Goal: Task Accomplishment & Management: Use online tool/utility

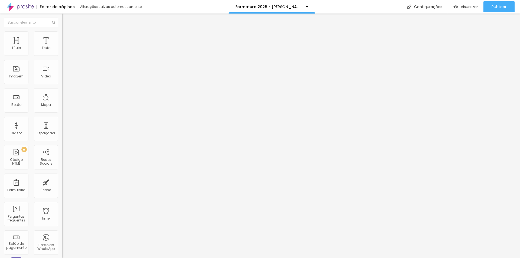
click at [62, 38] on ul "Conteúdo Estilo Avançado" at bounding box center [93, 34] width 62 height 16
click at [62, 32] on img at bounding box center [64, 33] width 5 height 5
click at [62, 34] on li "Estilo" at bounding box center [93, 33] width 62 height 5
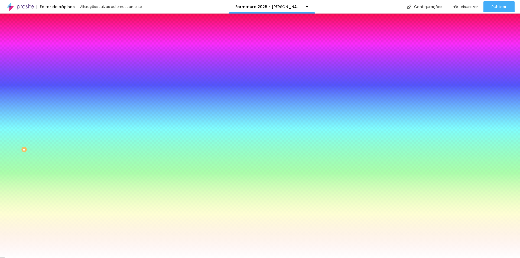
click at [62, 179] on button "button" at bounding box center [66, 176] width 8 height 6
click at [65, 176] on icon "button" at bounding box center [66, 175] width 2 height 2
drag, startPoint x: 119, startPoint y: 220, endPoint x: 135, endPoint y: 221, distance: 15.7
click at [135, 221] on body "Editor de páginas Alterações salvas automaticamente Formatura 2025 - Joãozinho …" at bounding box center [257, 129] width 515 height 258
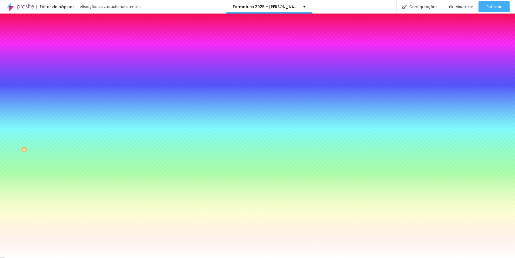
type input "16"
click at [96, 258] on div at bounding box center [257, 258] width 515 height 0
click at [62, 127] on button "button" at bounding box center [66, 124] width 8 height 6
drag, startPoint x: 119, startPoint y: 167, endPoint x: 144, endPoint y: 167, distance: 25.2
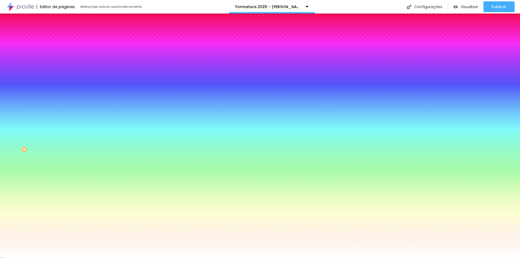
click at [144, 167] on body "Editor de páginas Alterações salvas automaticamente Formatura 2025 - Joãozinho …" at bounding box center [260, 129] width 520 height 258
click at [144, 258] on div at bounding box center [260, 258] width 520 height 0
click at [64, 125] on icon "button" at bounding box center [65, 123] width 3 height 3
drag, startPoint x: 120, startPoint y: 167, endPoint x: 135, endPoint y: 167, distance: 15.2
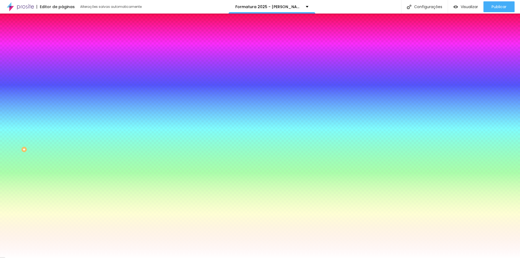
click at [135, 167] on body "Editor de páginas Alterações salvas automaticamente Formatura 2025 - Joãozinho …" at bounding box center [260, 129] width 520 height 258
type input "14"
click at [104, 258] on div at bounding box center [260, 258] width 520 height 0
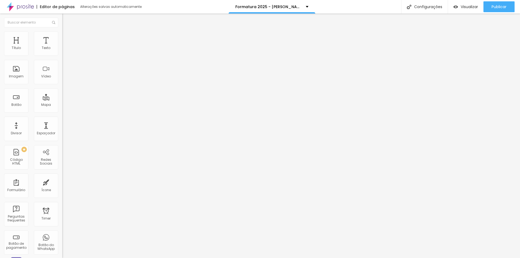
click at [62, 47] on span "Titulo 1" at bounding box center [71, 43] width 18 height 8
click at [62, 65] on span "Titulo 6" at bounding box center [67, 63] width 10 height 4
click at [62, 47] on span "Titulo 1" at bounding box center [71, 43] width 18 height 8
click at [67, 47] on span "Titulo 1" at bounding box center [76, 43] width 18 height 8
click at [64, 78] on icon "button" at bounding box center [65, 76] width 3 height 3
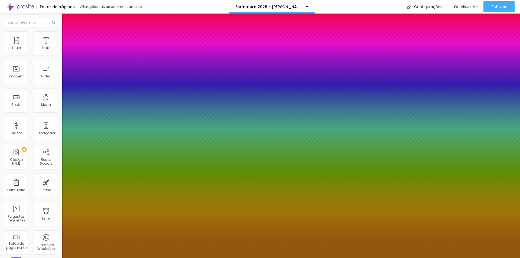
type input "1"
drag, startPoint x: 117, startPoint y: 153, endPoint x: 121, endPoint y: 153, distance: 4.3
type input "25"
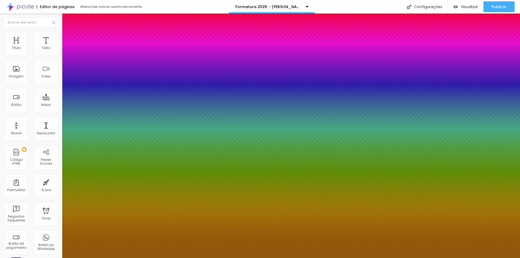
type input "25"
type input "1"
type input "25"
click at [490, 258] on div at bounding box center [260, 258] width 520 height 0
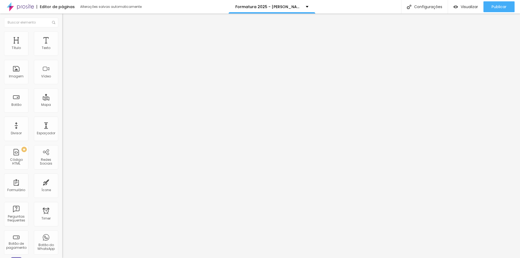
click at [65, 78] on icon "button" at bounding box center [66, 77] width 2 height 2
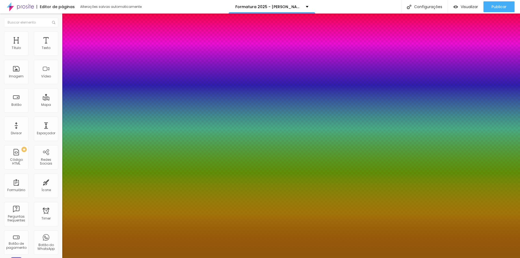
type input "1"
drag, startPoint x: 118, startPoint y: 152, endPoint x: 125, endPoint y: 152, distance: 7.0
drag, startPoint x: 119, startPoint y: 152, endPoint x: 127, endPoint y: 152, distance: 7.8
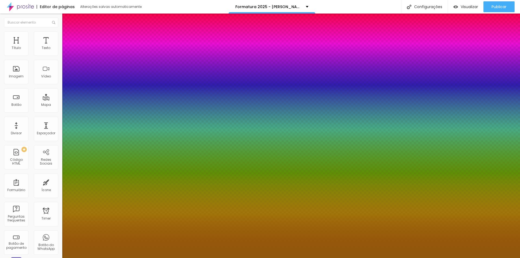
type input "23"
type input "1"
type input "23"
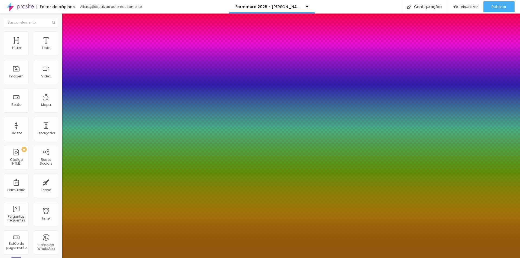
click at [464, 258] on div at bounding box center [260, 258] width 520 height 0
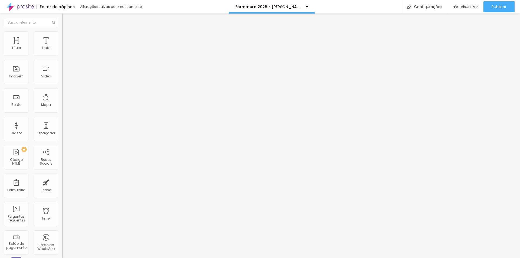
click at [62, 52] on button "button" at bounding box center [66, 49] width 8 height 6
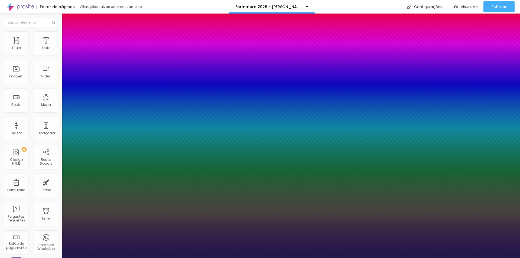
type input "1"
drag, startPoint x: 118, startPoint y: 93, endPoint x: 131, endPoint y: 93, distance: 13.0
type input "8"
type input "1"
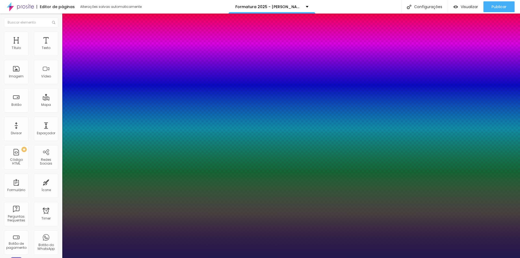
type input "1"
type input "18"
type input "1"
type input "18"
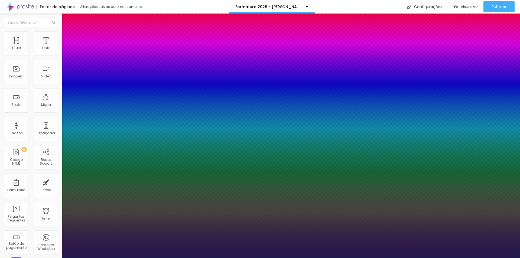
click at [483, 258] on div at bounding box center [260, 258] width 520 height 0
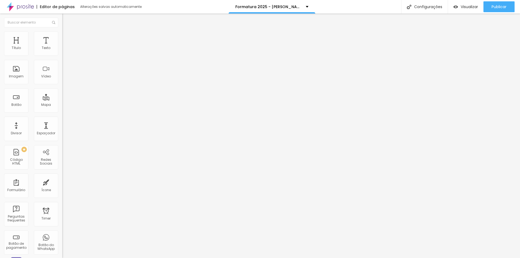
click at [62, 52] on button "button" at bounding box center [66, 49] width 8 height 6
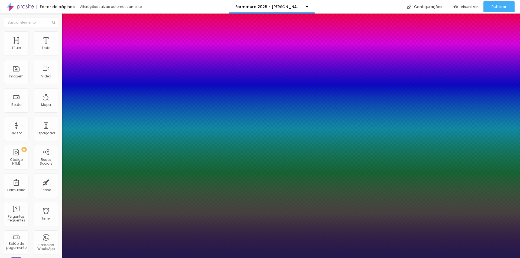
type input "1"
select select "Poppins"
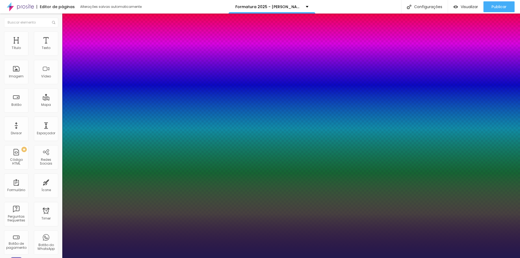
scroll to position [0, 0]
drag, startPoint x: 119, startPoint y: 130, endPoint x: 151, endPoint y: 135, distance: 32.3
click at [151, 135] on body "Editor de páginas Alterações salvas automaticamente Formatura 2025 - Joãozinho …" at bounding box center [260, 129] width 520 height 258
type input "1"
type input "1.4"
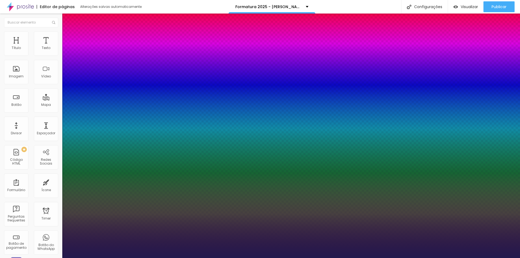
type input "1.4"
type input "1"
type input "1.4"
drag, startPoint x: 119, startPoint y: 105, endPoint x: 144, endPoint y: 105, distance: 24.9
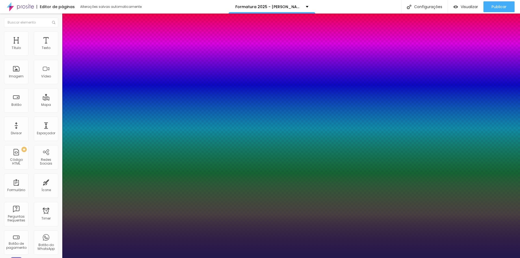
click at [144, 105] on body "Editor de páginas Alterações salvas automaticamente Formatura 2025 - Joãozinho …" at bounding box center [260, 129] width 520 height 258
type input "2"
type input "1"
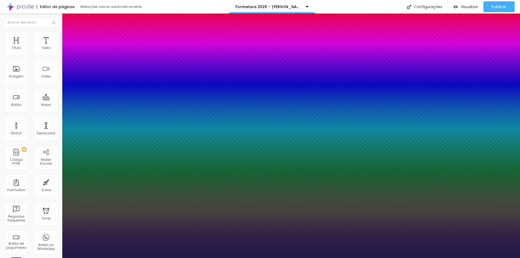
type input "1"
type input "0"
type input "1"
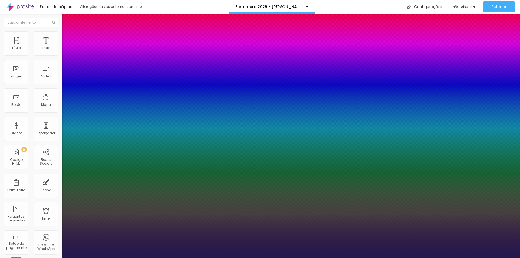
click at [495, 258] on div at bounding box center [260, 258] width 520 height 0
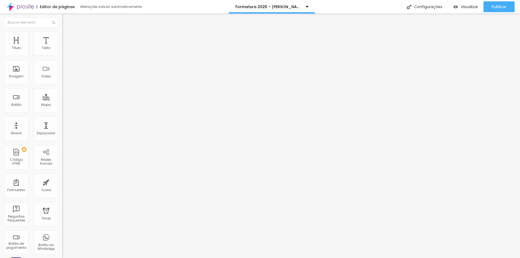
click at [67, 48] on icon "button" at bounding box center [67, 47] width 1 height 1
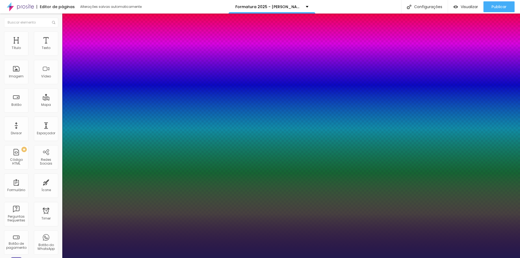
type input "1"
drag, startPoint x: 120, startPoint y: 90, endPoint x: 142, endPoint y: 93, distance: 21.8
click at [142, 93] on body "Editor de páginas Alterações salvas automaticamente Formatura 2025 - Joãozinho …" at bounding box center [260, 129] width 520 height 258
type input "13"
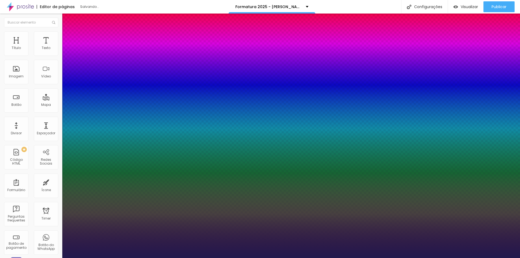
type input "1"
type input "13"
click at [208, 258] on div at bounding box center [260, 258] width 520 height 0
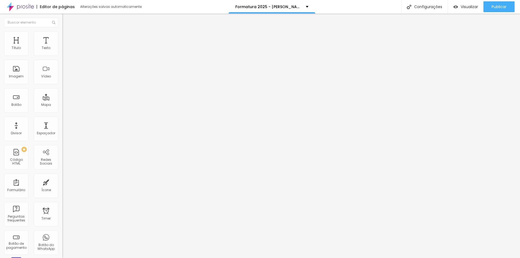
click at [62, 52] on button "button" at bounding box center [66, 49] width 8 height 6
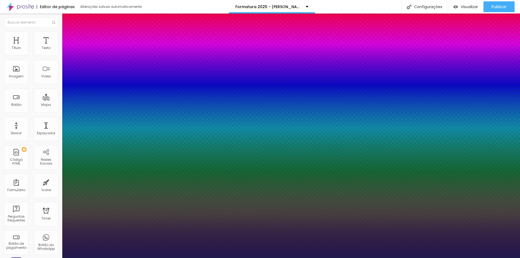
type input "1"
click at [231, 258] on div at bounding box center [260, 258] width 520 height 0
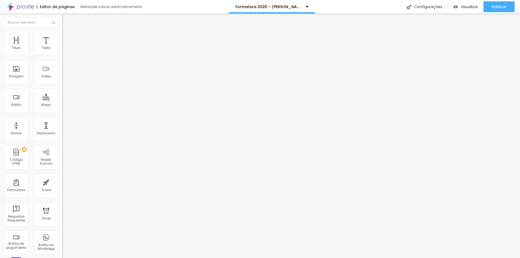
click at [62, 80] on button "button" at bounding box center [66, 77] width 8 height 6
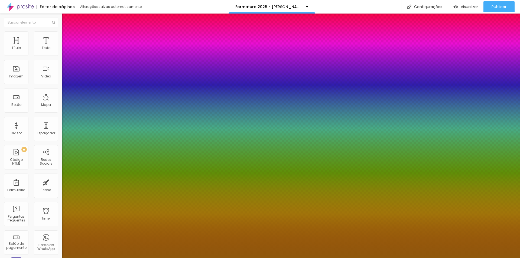
type input "1"
select select "MontserratMedium"
type input "1"
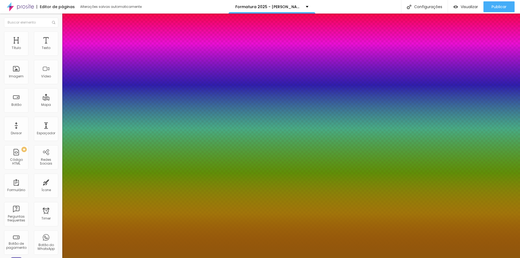
click at [172, 258] on div at bounding box center [260, 258] width 520 height 0
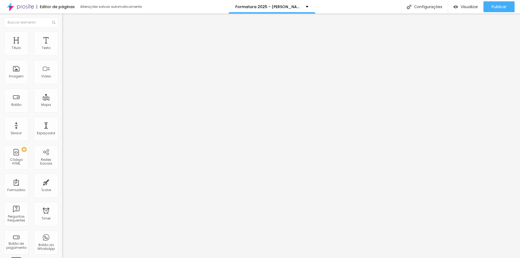
click at [64, 50] on icon "button" at bounding box center [65, 48] width 3 height 3
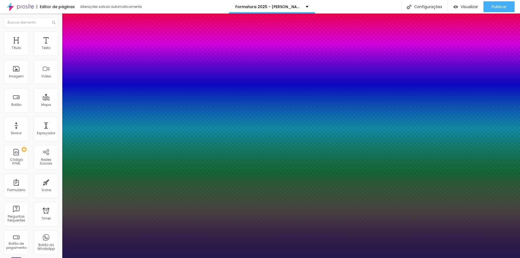
type input "1"
click at [243, 258] on div at bounding box center [260, 258] width 520 height 0
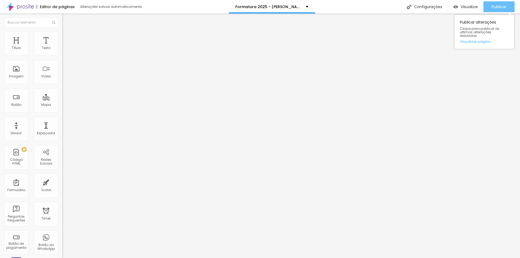
click at [488, 5] on button "Publicar" at bounding box center [498, 6] width 31 height 11
click at [62, 34] on img at bounding box center [64, 33] width 5 height 5
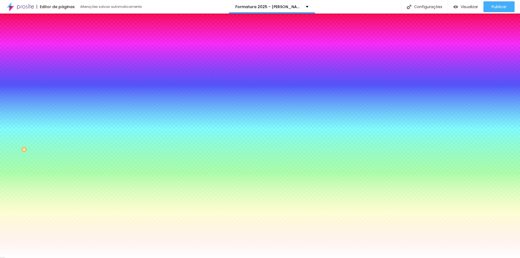
drag, startPoint x: 43, startPoint y: 116, endPoint x: 59, endPoint y: 116, distance: 15.7
click at [62, 116] on div "Botão Tipografia Voltar ao padrão Borda Voltar ao padrão Sombra DESATIVADO Volt…" at bounding box center [93, 110] width 62 height 136
click at [62, 127] on button "button" at bounding box center [66, 124] width 8 height 6
click at [96, 258] on div at bounding box center [260, 258] width 520 height 0
click at [62, 179] on button "button" at bounding box center [66, 176] width 8 height 6
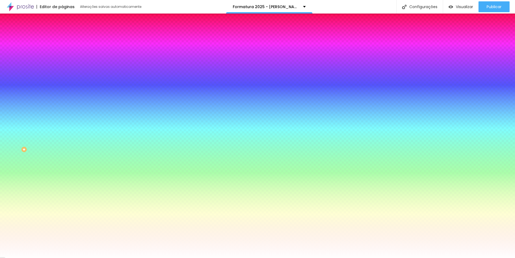
click at [91, 258] on div at bounding box center [257, 258] width 515 height 0
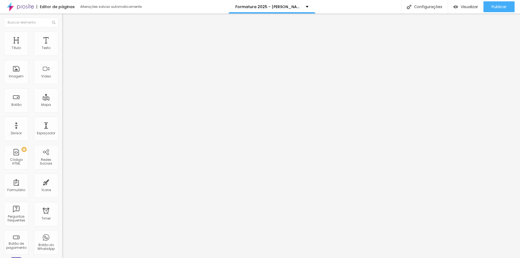
click at [62, 52] on button "button" at bounding box center [66, 49] width 8 height 6
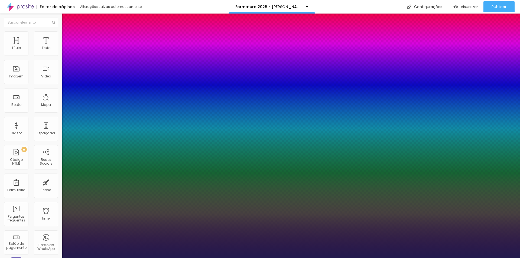
type input "1"
click at [213, 258] on div at bounding box center [260, 258] width 520 height 0
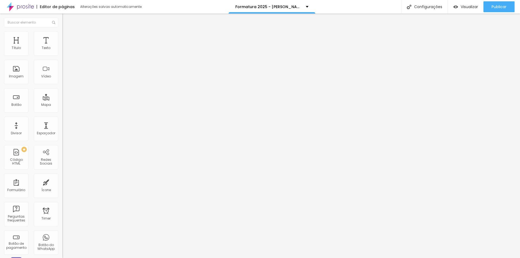
click at [62, 52] on button "button" at bounding box center [66, 49] width 8 height 6
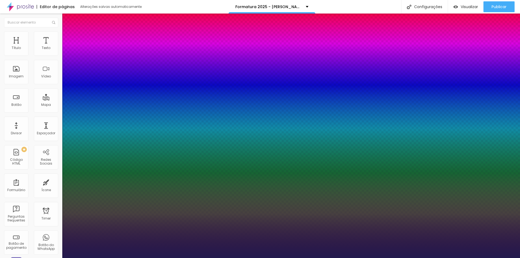
type input "1"
click at [248, 258] on div at bounding box center [260, 258] width 520 height 0
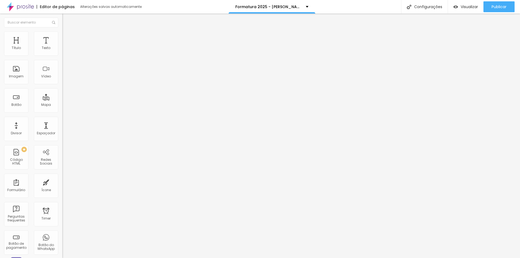
click at [64, 50] on icon "button" at bounding box center [65, 48] width 3 height 3
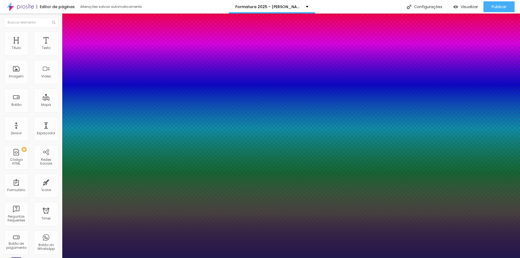
type input "1"
type input "14"
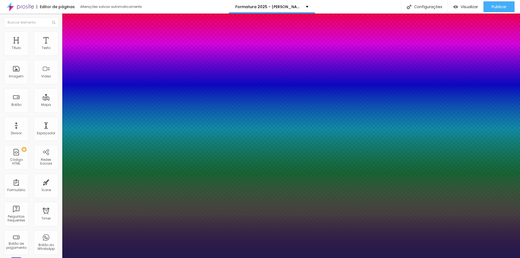
type input "1"
type input "18"
type input "1"
type input "18"
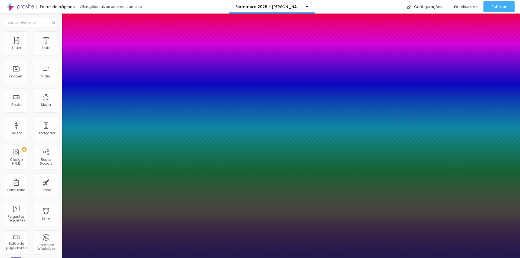
click at [259, 258] on div at bounding box center [260, 258] width 520 height 0
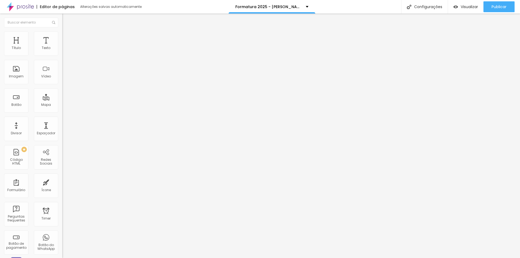
click at [64, 50] on icon "button" at bounding box center [65, 48] width 3 height 3
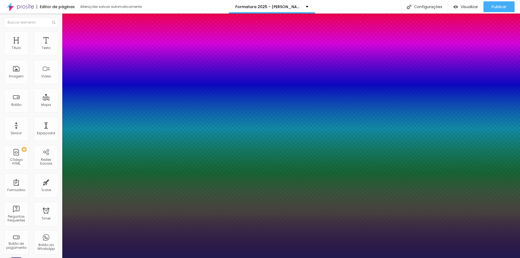
type input "1"
drag, startPoint x: 116, startPoint y: 93, endPoint x: 136, endPoint y: 94, distance: 19.5
click at [136, 94] on body "Editor de páginas Alterações salvas automaticamente Formatura 2025 - Joãozinho …" at bounding box center [260, 129] width 520 height 258
type input "8"
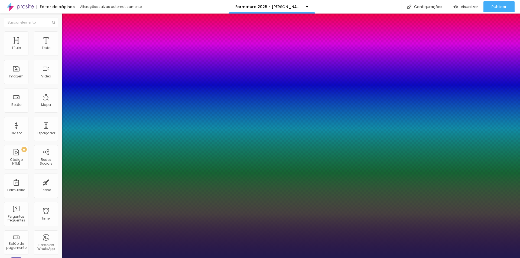
type input "2"
type input "1"
type input "22"
type input "1"
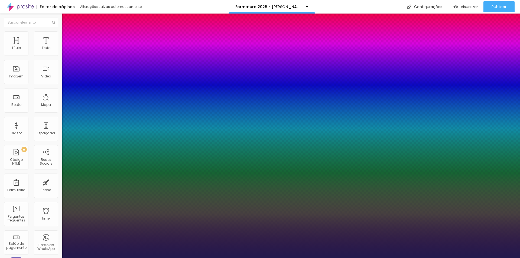
type input "24"
type input "1"
type input "22"
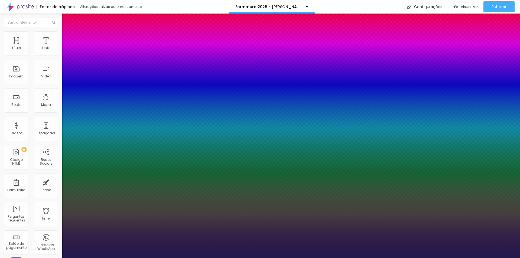
type input "1"
type input "22"
click at [199, 258] on div at bounding box center [260, 258] width 520 height 0
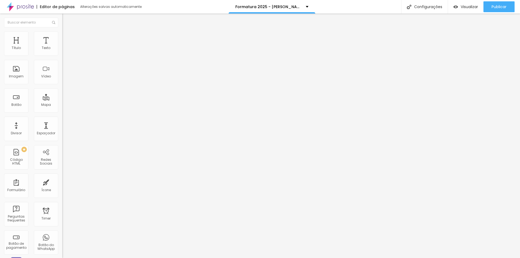
click at [62, 55] on div "Tipografia Voltar ao padrão Sombra DESATIVADO Voltar ao padrão" at bounding box center [93, 53] width 62 height 33
click at [62, 52] on button "button" at bounding box center [66, 49] width 8 height 6
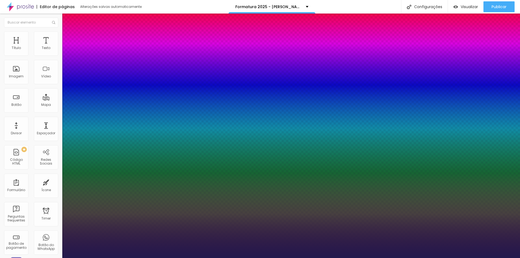
type input "1"
click at [352, 258] on div at bounding box center [260, 258] width 520 height 0
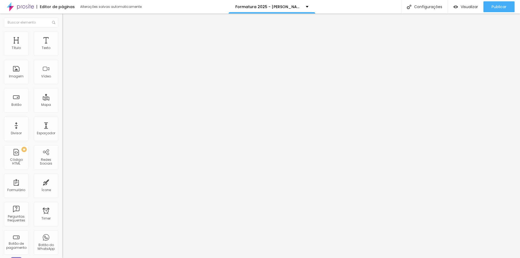
click at [64, 50] on icon "button" at bounding box center [65, 48] width 3 height 3
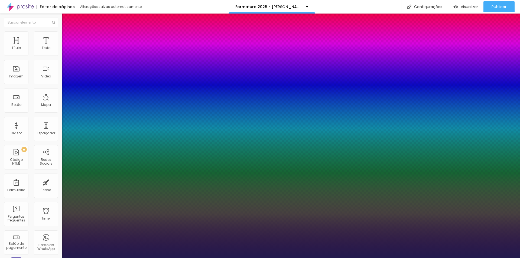
type input "1"
click at [242, 258] on div at bounding box center [260, 258] width 520 height 0
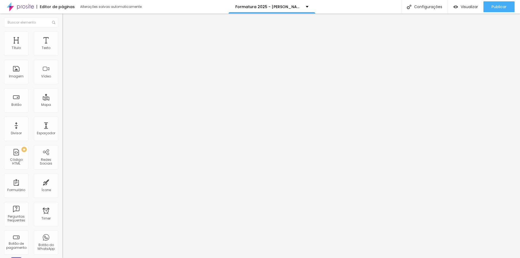
click at [67, 39] on span "Avançado" at bounding box center [76, 40] width 18 height 5
click at [62, 35] on img at bounding box center [64, 33] width 5 height 5
click at [62, 52] on button "button" at bounding box center [66, 49] width 8 height 6
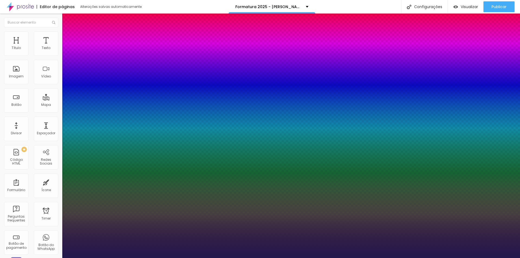
type input "1"
click at [297, 258] on div at bounding box center [260, 258] width 520 height 0
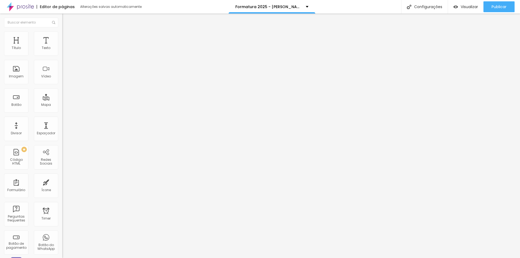
click at [62, 36] on li "Estilo" at bounding box center [93, 33] width 62 height 5
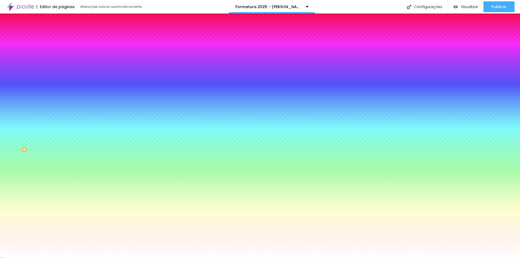
click at [64, 59] on icon "button" at bounding box center [65, 57] width 3 height 3
select select "Poppins"
click at [146, 258] on div at bounding box center [260, 258] width 520 height 0
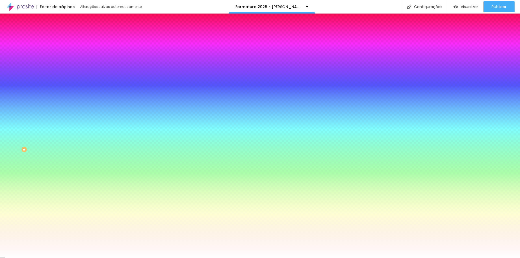
click at [62, 61] on button "button" at bounding box center [66, 58] width 8 height 6
drag, startPoint x: 80, startPoint y: 86, endPoint x: 25, endPoint y: 85, distance: 54.9
click at [25, 85] on body "Editor de páginas Alterações salvas automaticamente Formatura 2025 - Joãozinho …" at bounding box center [260, 129] width 520 height 258
select select "MontserratMedium"
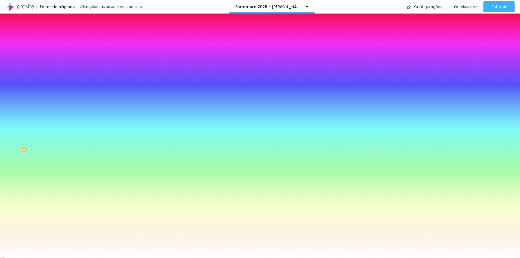
click at [80, 258] on div at bounding box center [260, 258] width 520 height 0
click at [64, 125] on icon "button" at bounding box center [65, 123] width 3 height 3
click at [88, 258] on div at bounding box center [260, 258] width 520 height 0
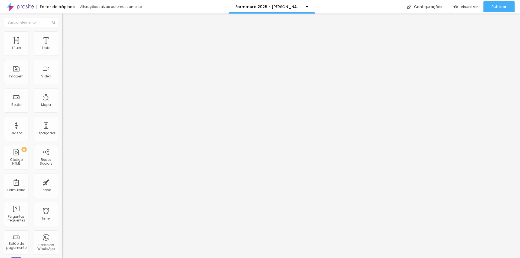
click at [62, 52] on button "button" at bounding box center [66, 49] width 8 height 6
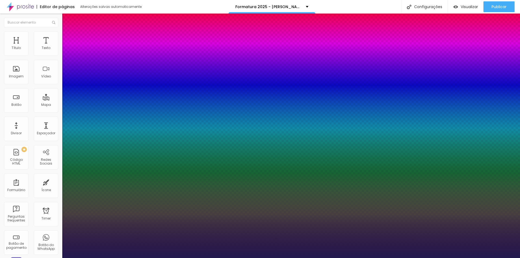
drag, startPoint x: 121, startPoint y: 142, endPoint x: 99, endPoint y: 141, distance: 22.2
drag, startPoint x: 119, startPoint y: 140, endPoint x: 132, endPoint y: 140, distance: 12.7
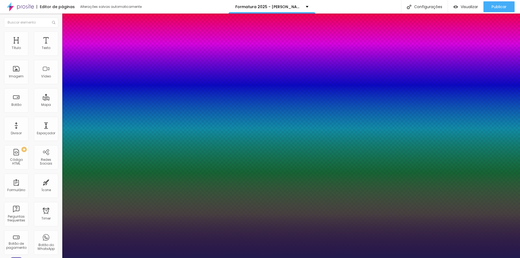
paste input "5B5153"
type input "1"
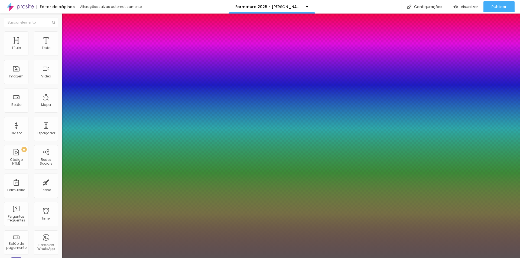
type input "#5B5153"
click at [183, 258] on div at bounding box center [260, 258] width 520 height 0
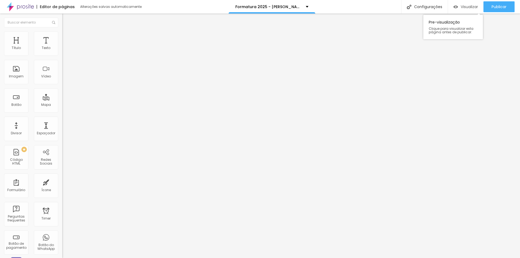
click at [475, 7] on span "Visualizar" at bounding box center [468, 7] width 17 height 4
click at [62, 31] on img at bounding box center [64, 33] width 5 height 5
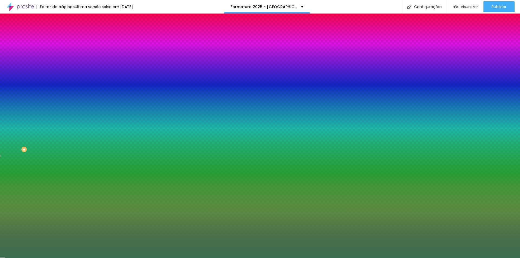
paste input "FFFFFF"
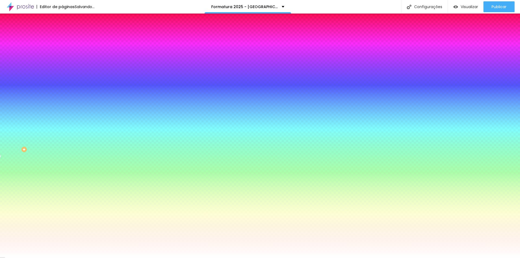
type input "#FFFFFF"
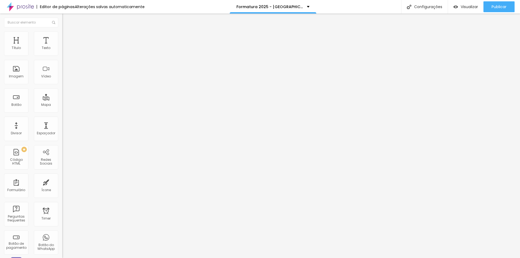
click at [62, 35] on li "Estilo" at bounding box center [93, 33] width 62 height 5
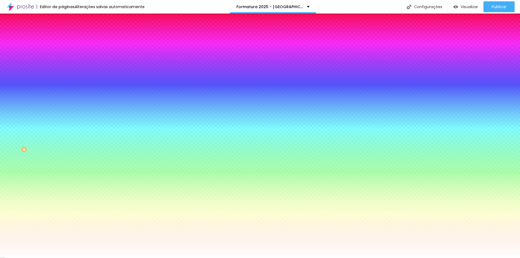
click at [64, 177] on icon "button" at bounding box center [65, 175] width 3 height 3
drag, startPoint x: 117, startPoint y: 220, endPoint x: 129, endPoint y: 220, distance: 11.1
click at [482, 258] on div at bounding box center [257, 258] width 515 height 0
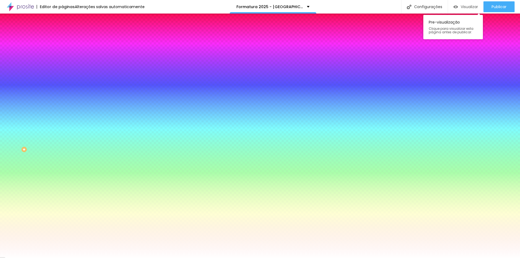
click at [460, 4] on div "Visualizar" at bounding box center [465, 6] width 25 height 11
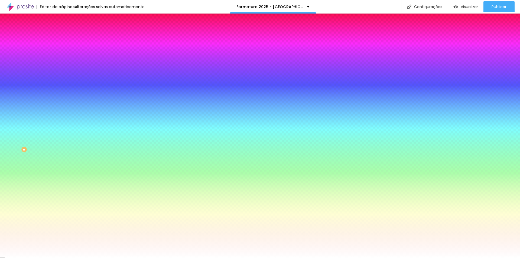
click at [62, 127] on button "button" at bounding box center [66, 124] width 8 height 6
drag, startPoint x: 117, startPoint y: 166, endPoint x: 125, endPoint y: 166, distance: 8.1
type input "8"
type input "1"
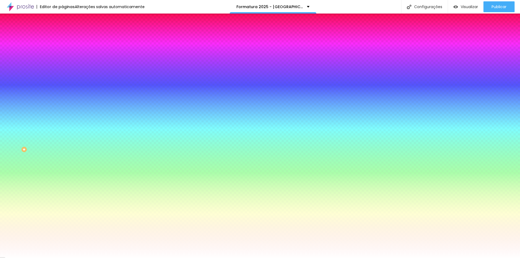
type input "16"
click at [127, 258] on div at bounding box center [260, 258] width 520 height 0
click at [64, 177] on icon "button" at bounding box center [65, 175] width 3 height 3
drag, startPoint x: 116, startPoint y: 219, endPoint x: 138, endPoint y: 219, distance: 21.4
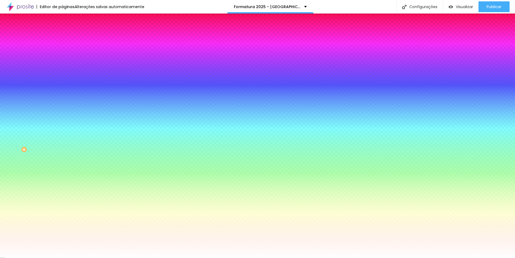
click at [138, 219] on body "Editor de páginas Alterações salvas automaticamente Formatura 2025 - Colégio Ac…" at bounding box center [257, 129] width 515 height 258
type input "8"
type input "1"
type input "16"
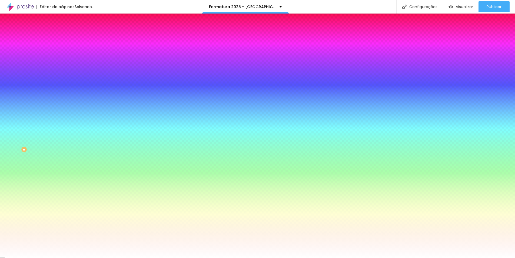
click at [101, 258] on div at bounding box center [257, 258] width 515 height 0
click at [64, 126] on icon "button" at bounding box center [64, 124] width 1 height 1
drag, startPoint x: 120, startPoint y: 167, endPoint x: 127, endPoint y: 167, distance: 7.6
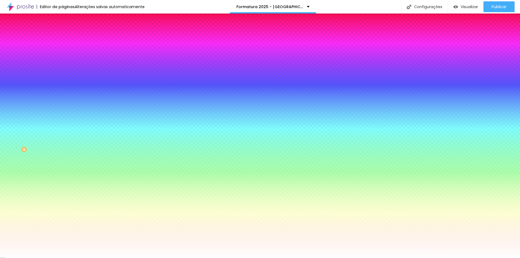
type input "14"
click at [29, 258] on div at bounding box center [260, 258] width 520 height 0
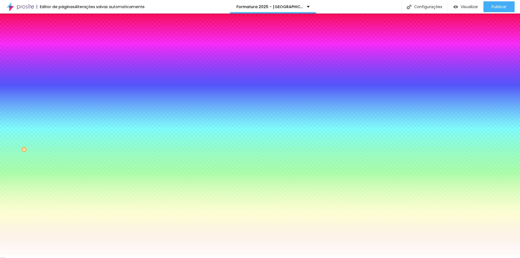
click at [64, 177] on icon "button" at bounding box center [65, 175] width 3 height 3
click at [55, 258] on div at bounding box center [257, 258] width 515 height 0
click at [64, 125] on icon "button" at bounding box center [65, 123] width 3 height 3
click at [55, 258] on div at bounding box center [260, 258] width 520 height 0
click at [64, 125] on icon "button" at bounding box center [65, 123] width 3 height 3
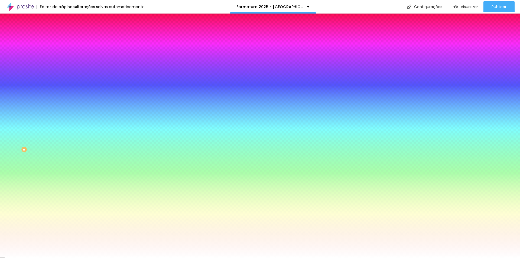
select select "Poppins"
click at [17, 258] on div at bounding box center [260, 258] width 520 height 0
click at [62, 179] on button "button" at bounding box center [66, 176] width 8 height 6
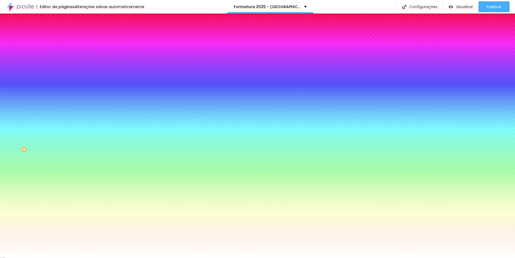
select select "Poppins"
click at [101, 258] on div at bounding box center [257, 258] width 515 height 0
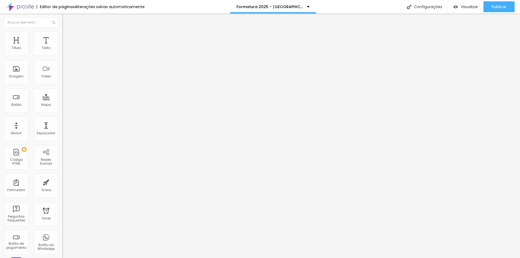
type input "8"
type input "1"
type input "16"
type input "18"
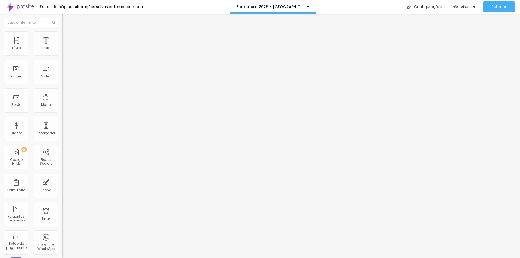
type input "18"
click at [62, 104] on input "24" at bounding box center [72, 107] width 20 height 6
type input "14"
type input "18"
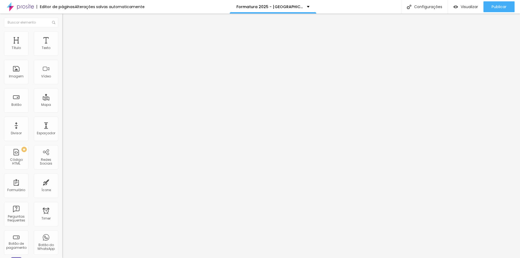
type input "18"
click at [62, 104] on input "30" at bounding box center [72, 107] width 20 height 6
type input "8"
type input "1"
type input "16"
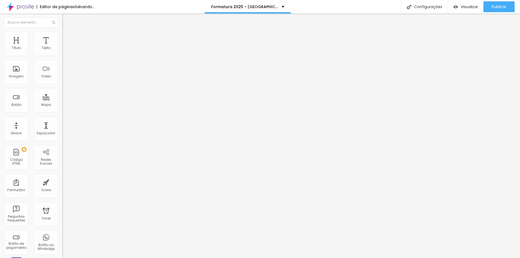
type input "16"
click at [62, 104] on input "16" at bounding box center [72, 107] width 20 height 6
type input "18"
click at [67, 37] on span "Avançado" at bounding box center [76, 35] width 18 height 5
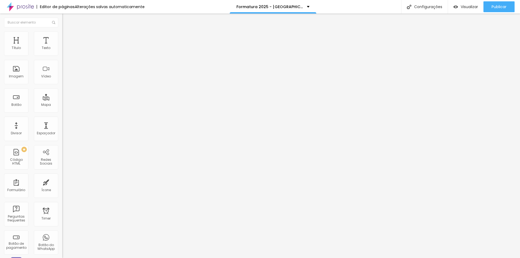
click at [62, 31] on li "Estilo" at bounding box center [93, 28] width 62 height 5
click at [64, 50] on icon "button" at bounding box center [65, 48] width 3 height 3
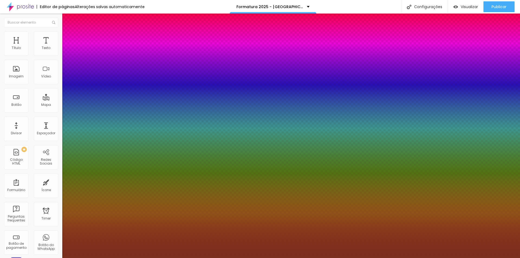
type input "1"
select select "Poppins"
type input "1"
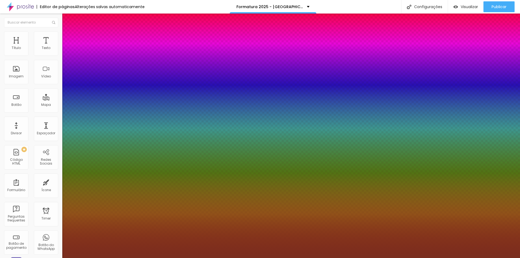
drag, startPoint x: 117, startPoint y: 91, endPoint x: 136, endPoint y: 95, distance: 19.8
click at [136, 95] on body "Editor de páginas Alterações salvas automaticamente Formatura 2025 - Colégio Ac…" at bounding box center [260, 129] width 520 height 258
type input "14"
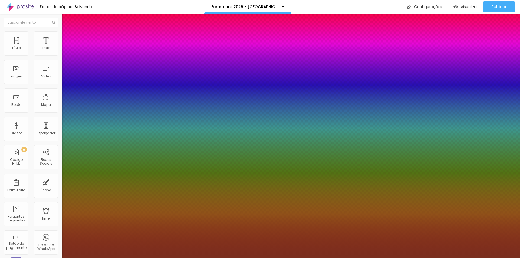
type input "1"
type input "18"
type input "1"
type input "18"
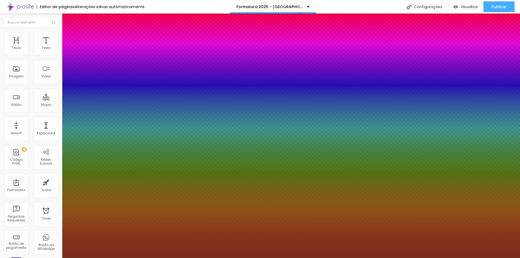
click at [168, 258] on div at bounding box center [260, 258] width 520 height 0
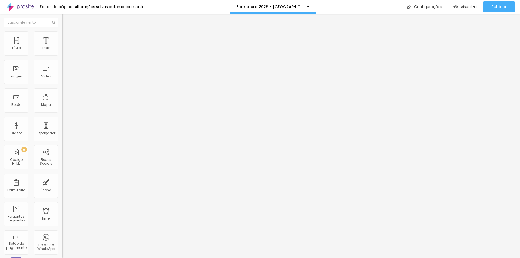
click at [62, 32] on li "Avançado" at bounding box center [93, 33] width 62 height 5
click at [67, 32] on span "Estilo" at bounding box center [71, 29] width 8 height 5
click at [67, 37] on span "Avançado" at bounding box center [76, 35] width 18 height 5
click at [65, 50] on icon "button" at bounding box center [66, 49] width 2 height 2
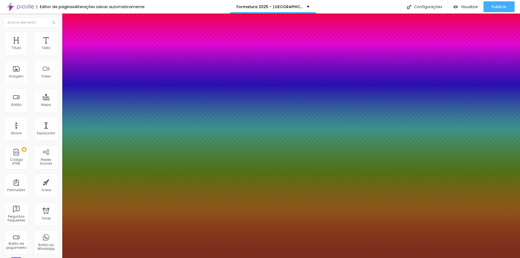
type input "1"
click at [215, 258] on div at bounding box center [260, 258] width 520 height 0
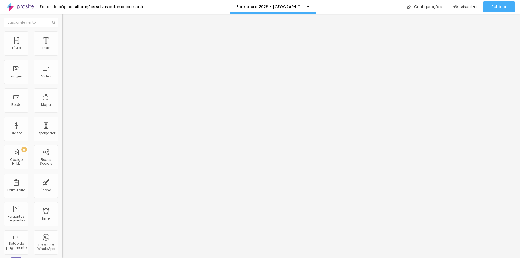
click at [67, 37] on span "Avançado" at bounding box center [76, 35] width 18 height 5
click at [65, 78] on icon "button" at bounding box center [66, 77] width 2 height 2
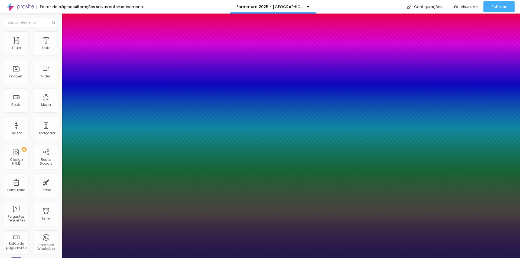
type input "1"
select select "MontserratMedium"
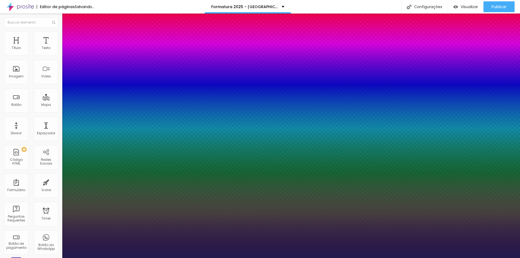
type input "1"
click at [240, 258] on div at bounding box center [260, 258] width 520 height 0
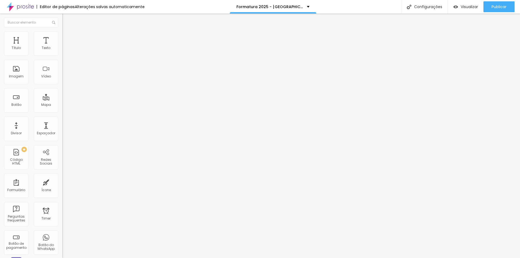
click at [64, 78] on icon "button" at bounding box center [65, 76] width 3 height 3
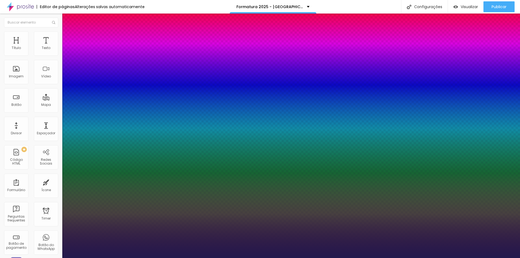
type input "1"
drag, startPoint x: 119, startPoint y: 153, endPoint x: 139, endPoint y: 153, distance: 19.8
click at [139, 153] on body "Editor de páginas Alterações salvas automaticamente Formatura 2025 - Colégio Ac…" at bounding box center [260, 129] width 520 height 258
type input "24"
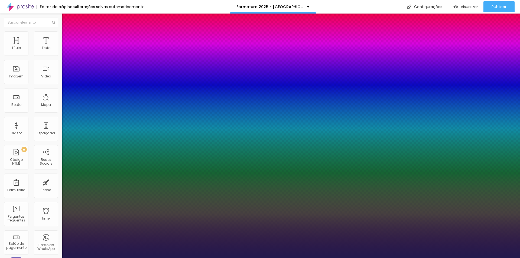
type input "24"
type input "1"
type input "24"
click at [250, 258] on div at bounding box center [260, 258] width 520 height 0
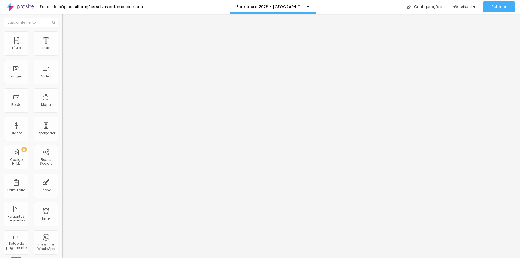
click at [62, 51] on button "button" at bounding box center [66, 49] width 8 height 6
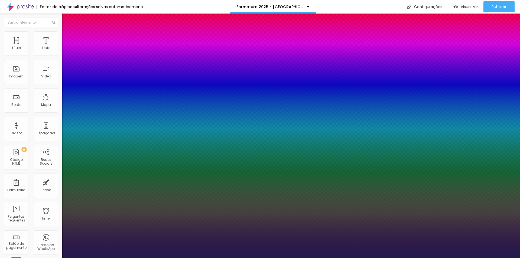
type input "1"
select select "Poppins"
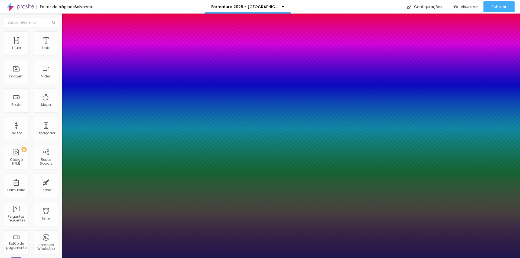
type input "1"
drag, startPoint x: 118, startPoint y: 92, endPoint x: 126, endPoint y: 92, distance: 7.8
type input "15"
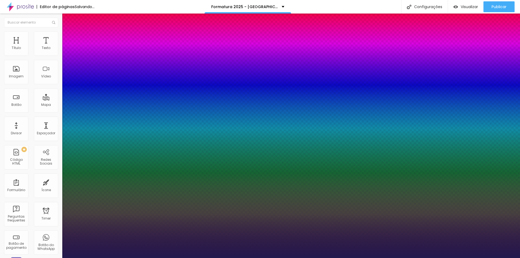
type input "1"
type input "18"
type input "1"
type input "18"
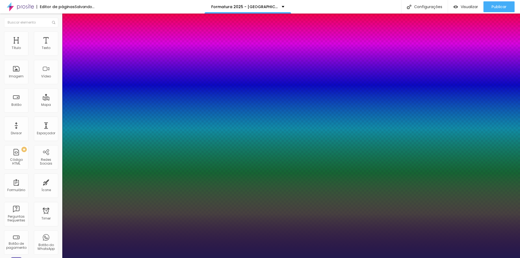
drag, startPoint x: 120, startPoint y: 131, endPoint x: 127, endPoint y: 131, distance: 6.5
type input "1"
type input "1.4"
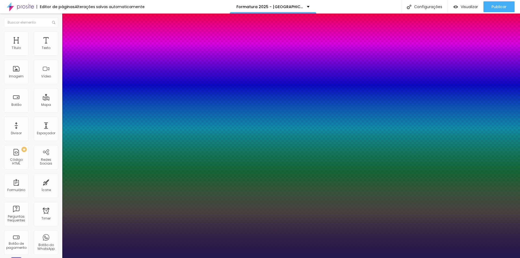
type input "1.4"
type input "1"
type input "1.4"
click at [469, 258] on div at bounding box center [260, 258] width 520 height 0
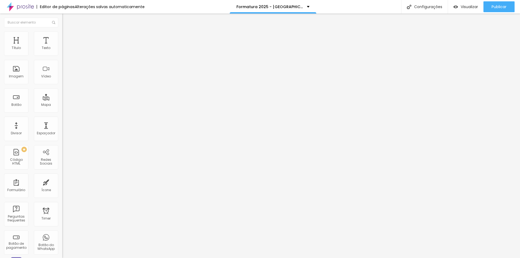
click at [64, 78] on icon "button" at bounding box center [65, 76] width 3 height 3
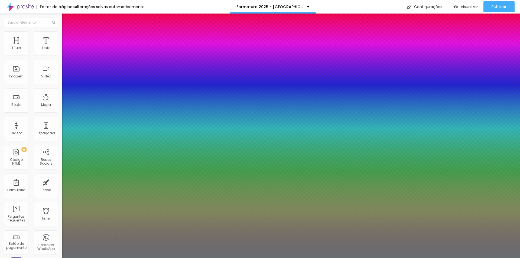
type input "1"
type input "0.5"
drag, startPoint x: 116, startPoint y: 153, endPoint x: 129, endPoint y: 153, distance: 13.5
type input "20"
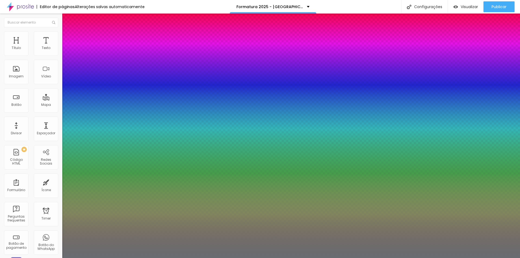
type input "20"
type input "1"
type input "0.5"
type input "24"
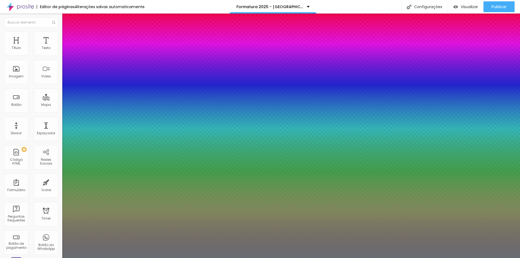
type input "1"
type input "0.5"
type input "1"
type input "0.5"
type input "1"
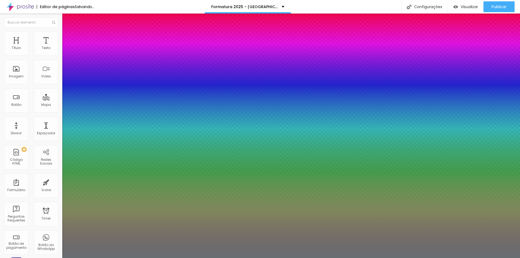
type input "0.5"
type input "24"
click at [176, 258] on div at bounding box center [260, 258] width 520 height 0
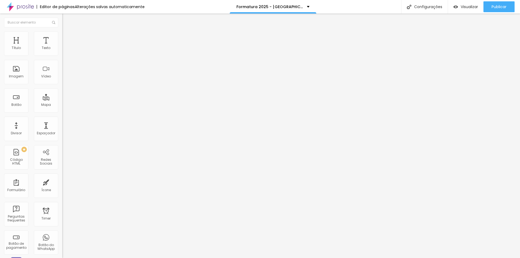
click at [62, 52] on button "button" at bounding box center [66, 49] width 8 height 6
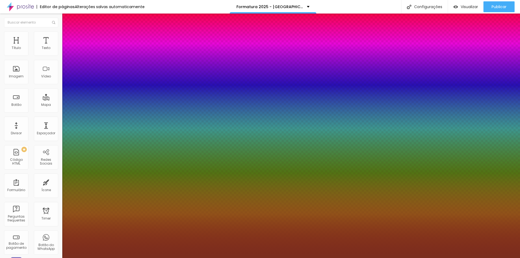
type input "1"
click at [198, 258] on div at bounding box center [260, 258] width 520 height 0
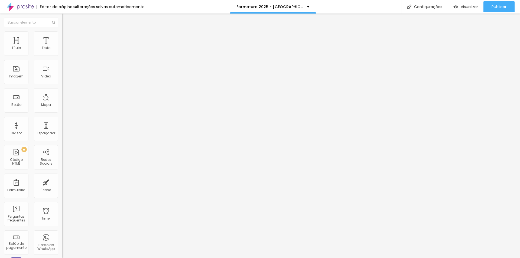
click at [67, 37] on span "Avançado" at bounding box center [76, 35] width 18 height 5
click at [460, 8] on span "Visualizar" at bounding box center [468, 7] width 17 height 4
click at [62, 52] on button "button" at bounding box center [66, 49] width 8 height 6
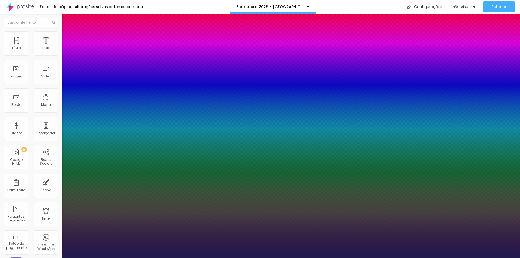
type input "1"
select select "Poppins"
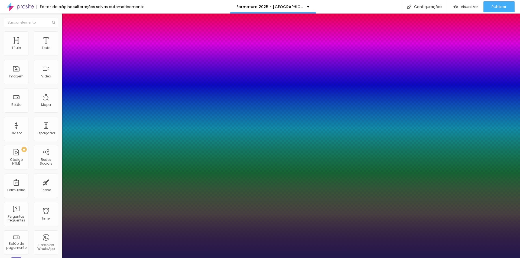
drag, startPoint x: 117, startPoint y: 91, endPoint x: 134, endPoint y: 92, distance: 16.8
click at [134, 92] on body "Editor de páginas Alterações salvas automaticamente Formatura 2025 - Colégio Ac…" at bounding box center [260, 129] width 520 height 258
type input "1"
type input "15"
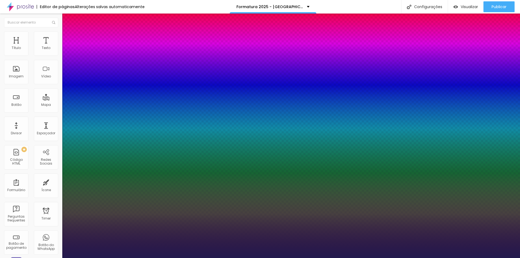
type input "1"
type input "18"
type input "1"
type input "18"
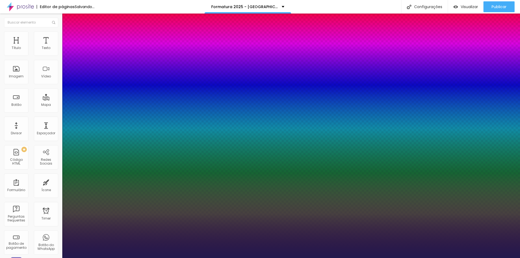
drag, startPoint x: 120, startPoint y: 130, endPoint x: 126, endPoint y: 130, distance: 6.2
type input "1"
type input "1.4"
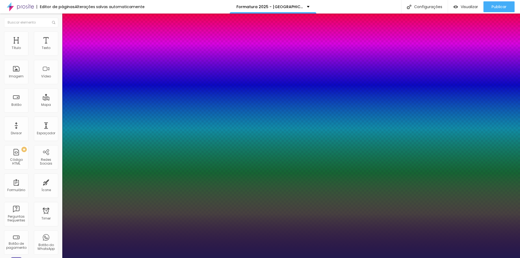
type input "1.4"
type input "1"
type input "1.4"
click at [215, 258] on div at bounding box center [260, 258] width 520 height 0
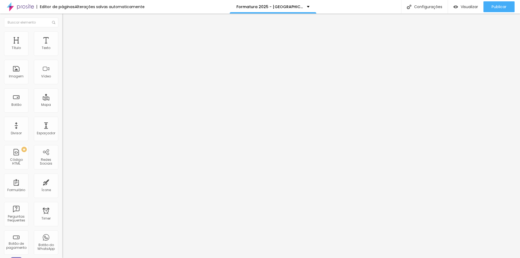
click at [62, 81] on button "button" at bounding box center [66, 78] width 8 height 6
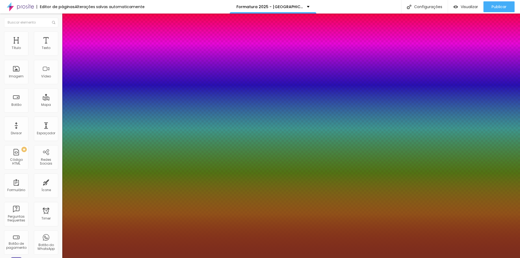
type input "1"
select select "MontserratMedium"
type input "1"
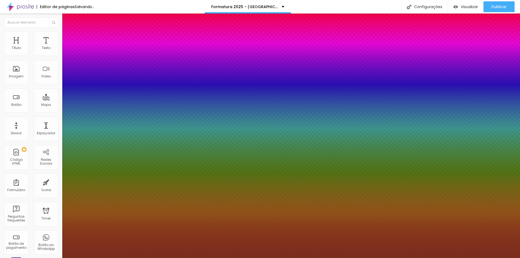
click at [238, 258] on div at bounding box center [260, 258] width 520 height 0
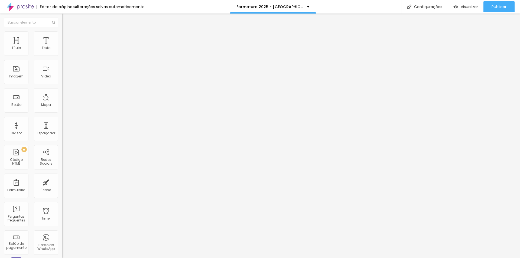
click at [64, 79] on icon "button" at bounding box center [65, 77] width 3 height 3
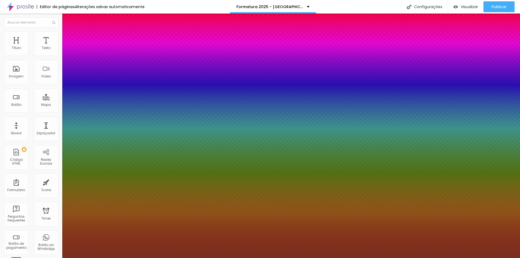
type input "1"
drag, startPoint x: 118, startPoint y: 152, endPoint x: 129, endPoint y: 152, distance: 11.4
type input "22"
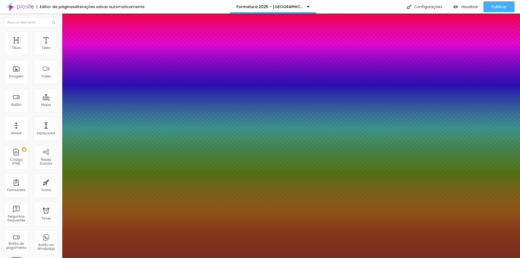
type input "1"
type input "22"
click at [464, 258] on div at bounding box center [260, 258] width 520 height 0
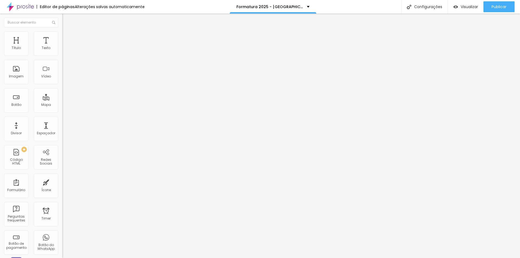
click at [62, 36] on li "Estilo" at bounding box center [93, 33] width 62 height 5
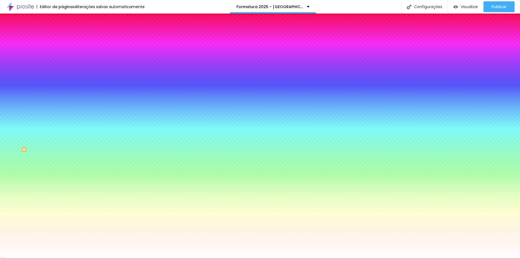
click at [62, 184] on div at bounding box center [93, 184] width 62 height 0
click at [62, 54] on input "#CE0000" at bounding box center [94, 54] width 65 height 5
drag, startPoint x: 43, startPoint y: 54, endPoint x: 59, endPoint y: 54, distance: 16.0
click at [62, 54] on div "Cor de fundo Voltar ao padrão #CE0000 Tipografia Voltar ao padrão Borda Voltar …" at bounding box center [93, 130] width 62 height 177
click at [62, 184] on input "#E9A61A" at bounding box center [94, 186] width 65 height 5
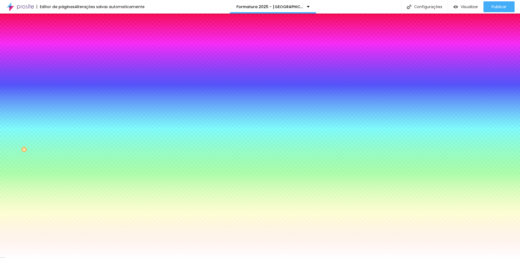
click at [62, 184] on div at bounding box center [93, 184] width 62 height 0
drag, startPoint x: 43, startPoint y: 115, endPoint x: 57, endPoint y: 115, distance: 14.6
click at [62, 184] on input "#E9A61A" at bounding box center [94, 186] width 65 height 5
paste input "CE0000"
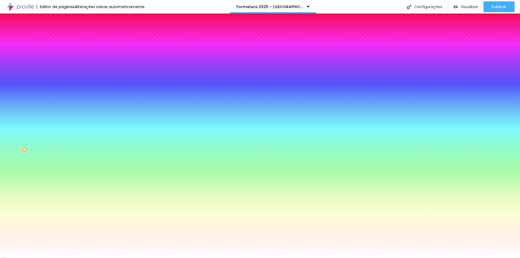
click at [62, 184] on div at bounding box center [93, 184] width 62 height 0
type input "#8F0808"
click at [42, 140] on div at bounding box center [260, 129] width 520 height 258
click at [62, 181] on div "Editar Botão Conteúdo Estilo Avançado Cor de fundo Voltar ao padrão #CE0000 Tip…" at bounding box center [93, 136] width 62 height 244
click at [64, 67] on icon "button" at bounding box center [65, 68] width 3 height 3
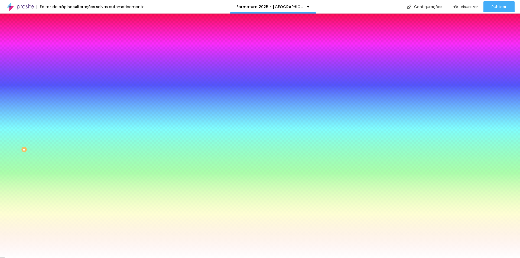
select select "OpenSans"
drag, startPoint x: 120, startPoint y: 105, endPoint x: 125, endPoint y: 105, distance: 5.4
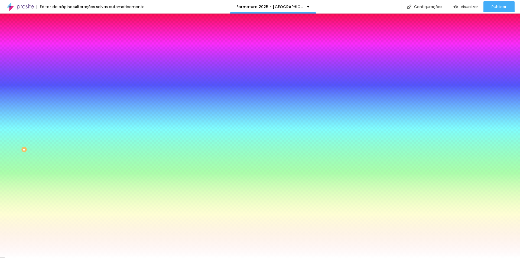
type input "22"
click at [262, 258] on div at bounding box center [260, 258] width 520 height 0
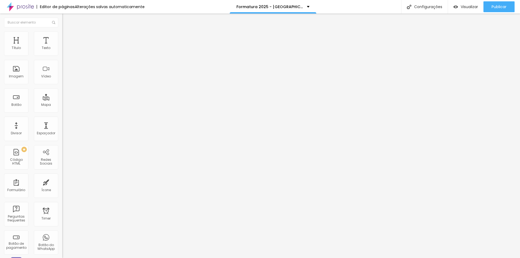
click at [62, 44] on div "18 Tamanho do texto 0 Espaço entre letras 1.3 Altura da linha 0 Espaço entre pa…" at bounding box center [93, 190] width 62 height 306
click at [67, 37] on span "Avançado" at bounding box center [76, 35] width 18 height 5
click at [62, 37] on ul "Estilo Avançado" at bounding box center [93, 31] width 62 height 11
click at [67, 32] on span "Estilo" at bounding box center [71, 29] width 8 height 5
click at [495, 3] on div "Publicar" at bounding box center [498, 6] width 15 height 11
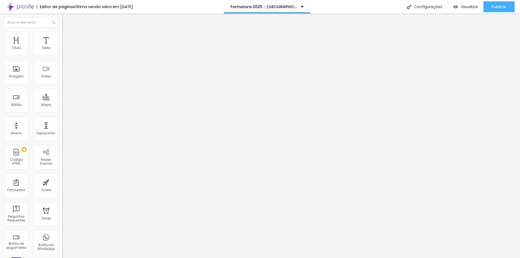
click at [62, 104] on input "25" at bounding box center [72, 107] width 20 height 6
click at [66, 18] on img "button" at bounding box center [68, 20] width 4 height 4
click at [62, 29] on ul "Conteúdo Estilo Avançado" at bounding box center [93, 34] width 62 height 16
click at [62, 35] on img at bounding box center [64, 33] width 5 height 5
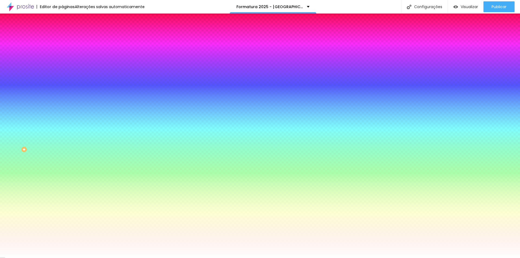
click at [64, 74] on icon "button" at bounding box center [65, 72] width 3 height 3
type input "1"
type input "2"
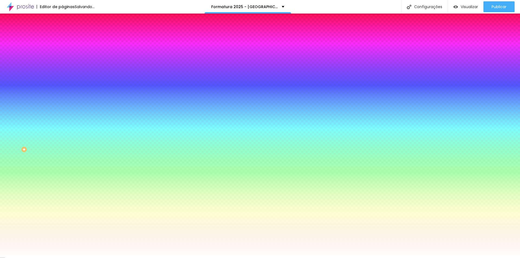
type input "3"
type input "4"
type input "5"
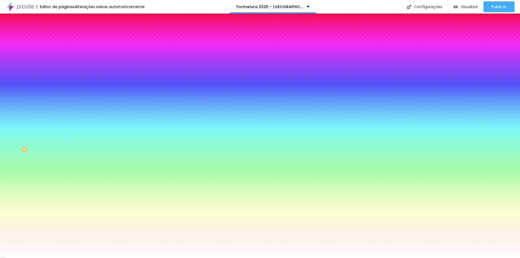
type input "5"
type input "6"
type input "7"
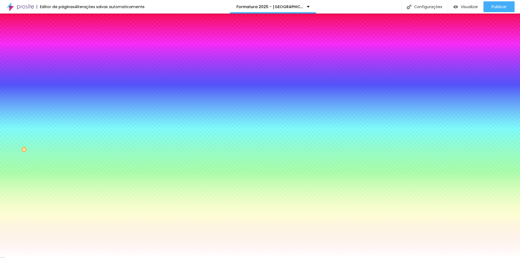
type input "8"
type input "9"
drag, startPoint x: 59, startPoint y: 97, endPoint x: 77, endPoint y: 97, distance: 17.3
type input "9"
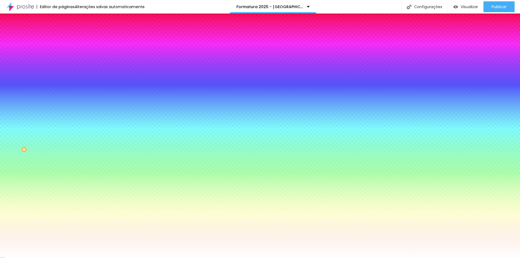
click at [297, 258] on div at bounding box center [260, 258] width 520 height 0
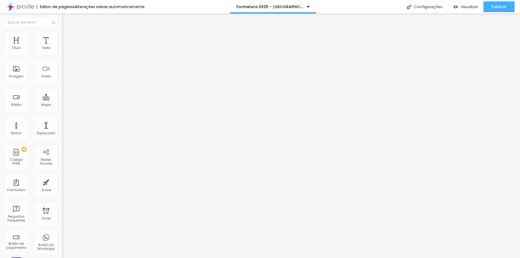
click at [67, 37] on span "Estilo" at bounding box center [71, 35] width 8 height 5
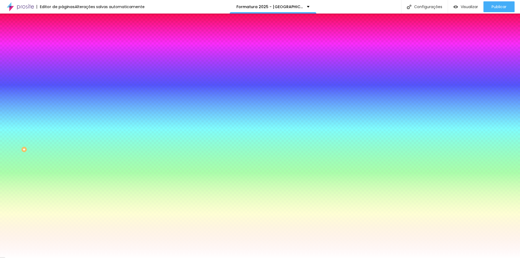
click at [62, 70] on button "button" at bounding box center [66, 69] width 8 height 6
click at [45, 258] on div at bounding box center [260, 258] width 520 height 0
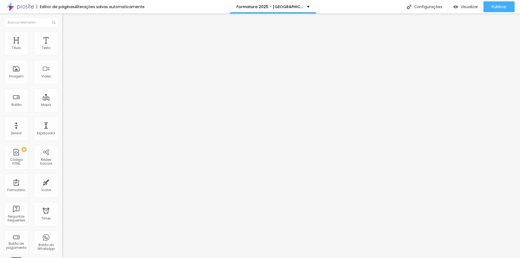
click at [67, 37] on span "Estilo" at bounding box center [71, 35] width 8 height 5
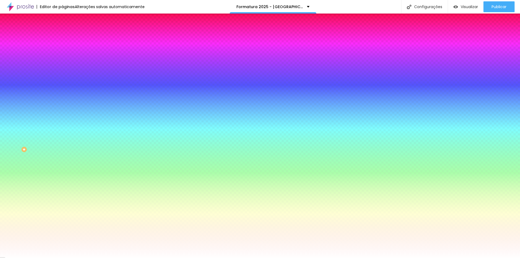
click at [62, 61] on button "button" at bounding box center [66, 58] width 8 height 6
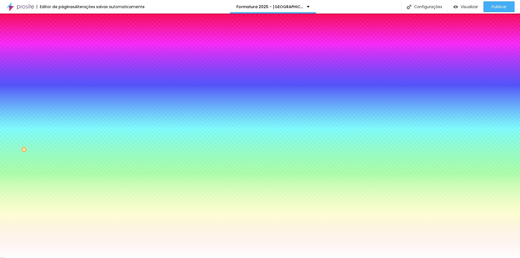
select select "Poppins"
click at [92, 258] on div at bounding box center [260, 258] width 520 height 0
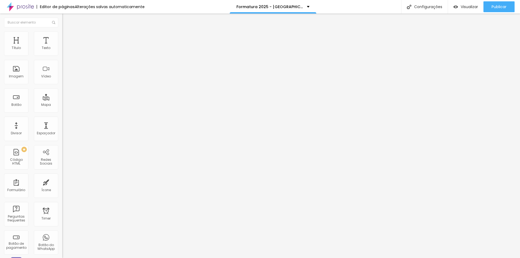
click at [62, 36] on ul "Conteúdo Estilo Avançado" at bounding box center [93, 34] width 62 height 16
click at [62, 35] on img at bounding box center [64, 33] width 5 height 5
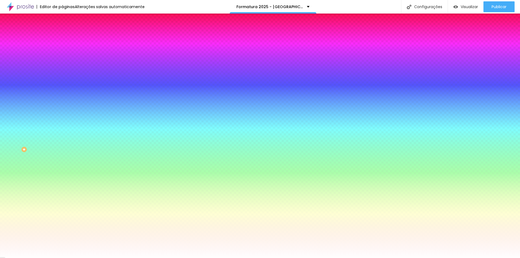
click at [64, 59] on icon "button" at bounding box center [65, 57] width 3 height 3
click at [127, 258] on div at bounding box center [260, 258] width 520 height 0
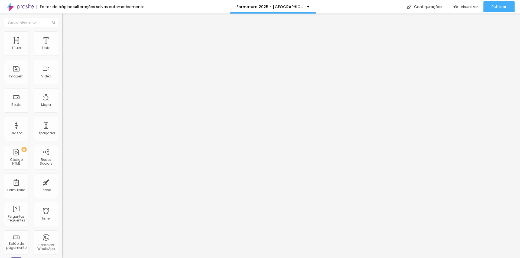
click at [62, 35] on img at bounding box center [64, 33] width 5 height 5
click at [66, 18] on img "button" at bounding box center [68, 20] width 4 height 4
click at [62, 35] on li "Avançado" at bounding box center [93, 33] width 62 height 5
click at [62, 80] on button "button" at bounding box center [66, 77] width 8 height 6
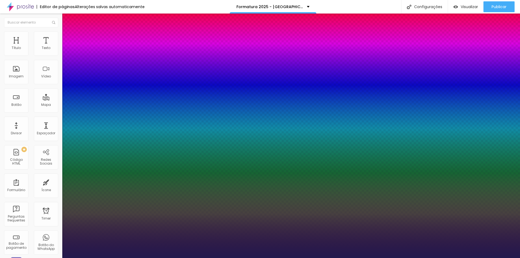
type input "1"
drag, startPoint x: 119, startPoint y: 154, endPoint x: 131, endPoint y: 154, distance: 12.2
type input "22"
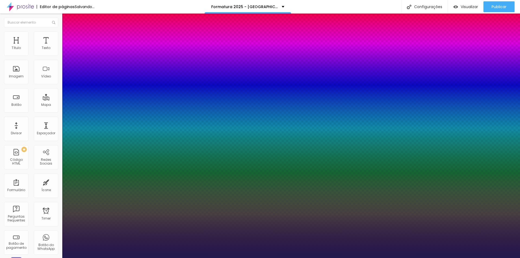
type input "1"
type input "22"
click at [177, 258] on div at bounding box center [260, 258] width 520 height 0
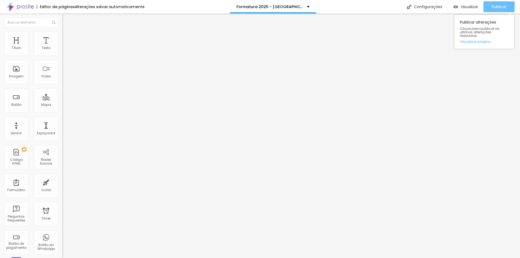
click at [498, 6] on span "Publicar" at bounding box center [498, 7] width 15 height 4
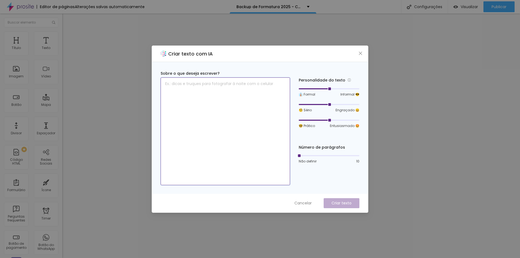
click at [275, 154] on textarea at bounding box center [224, 131] width 129 height 108
type textarea "quero apenas mudar a fonte desse texto, onde consigo?"
click at [360, 53] on icon "close" at bounding box center [360, 53] width 4 height 4
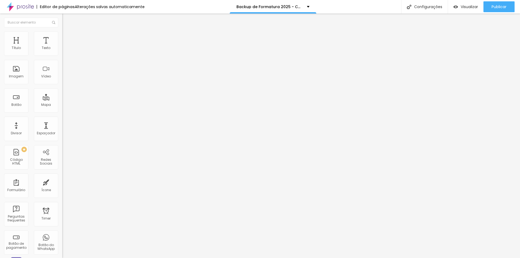
click at [62, 51] on button "button" at bounding box center [66, 49] width 8 height 6
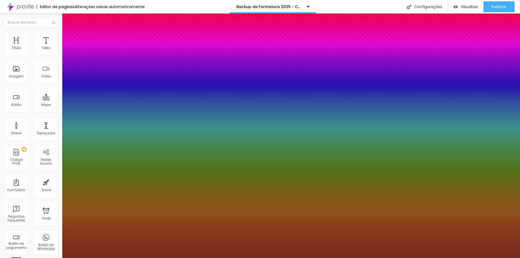
type input "1"
select select "Poppins"
type input "1"
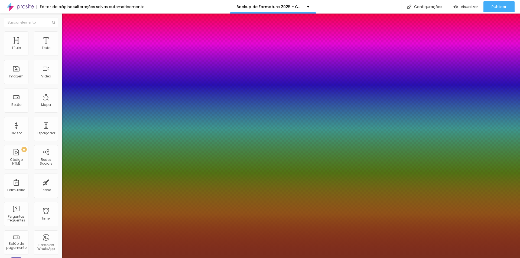
click at [223, 258] on div at bounding box center [260, 258] width 520 height 0
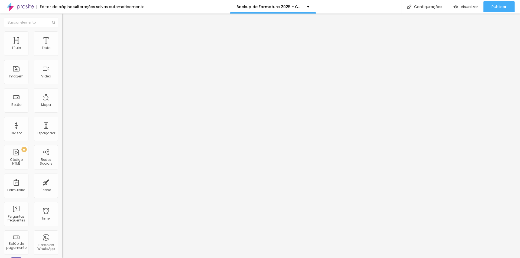
click at [67, 37] on span "Avançado" at bounding box center [76, 35] width 18 height 5
click at [66, 22] on img "button" at bounding box center [68, 20] width 4 height 4
click at [66, 19] on img "button" at bounding box center [68, 20] width 4 height 4
click at [66, 21] on img "button" at bounding box center [68, 20] width 4 height 4
click at [422, 6] on div "Configurações" at bounding box center [424, 7] width 47 height 14
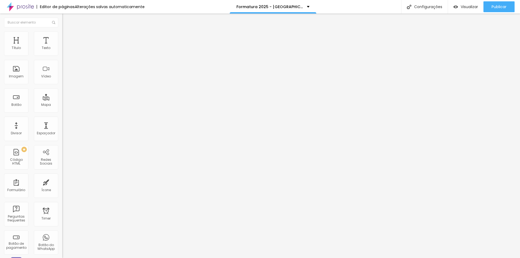
click at [62, 35] on li "Avançado" at bounding box center [93, 33] width 62 height 5
click at [62, 31] on img at bounding box center [64, 28] width 5 height 5
click at [62, 35] on li "Avançado" at bounding box center [93, 33] width 62 height 5
click at [65, 78] on icon "button" at bounding box center [66, 77] width 2 height 2
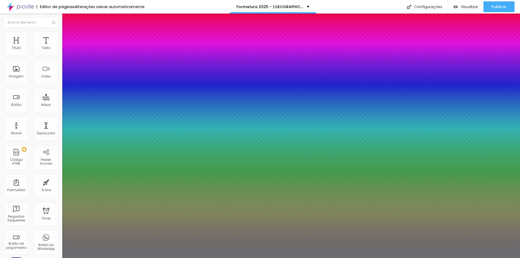
type input "1"
type input "0.5"
click at [208, 258] on div at bounding box center [260, 258] width 520 height 0
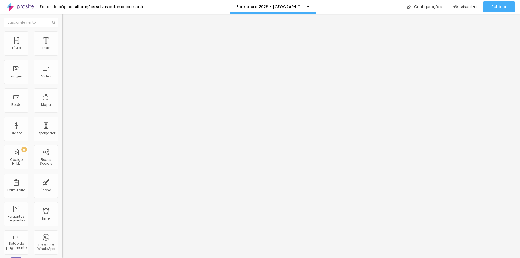
click at [65, 78] on icon "button" at bounding box center [66, 77] width 2 height 2
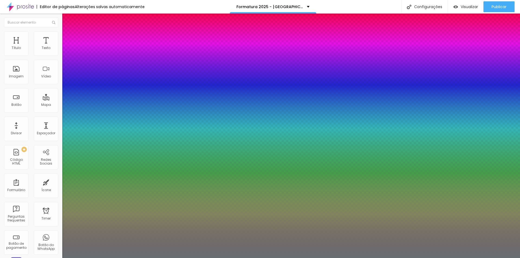
type input "1"
type input "0.5"
click at [242, 258] on div at bounding box center [260, 258] width 520 height 0
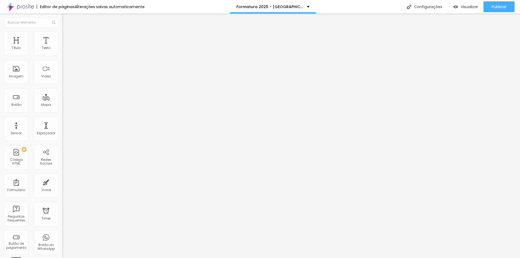
click at [62, 80] on button "button" at bounding box center [66, 77] width 8 height 6
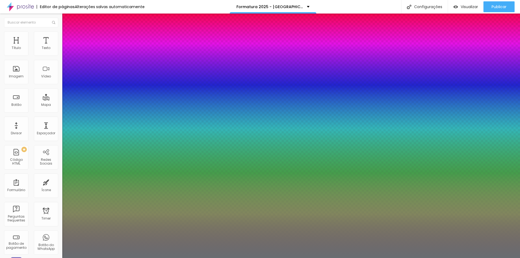
type input "1"
type input "0.5"
drag, startPoint x: 119, startPoint y: 152, endPoint x: 130, endPoint y: 153, distance: 11.1
type input "22"
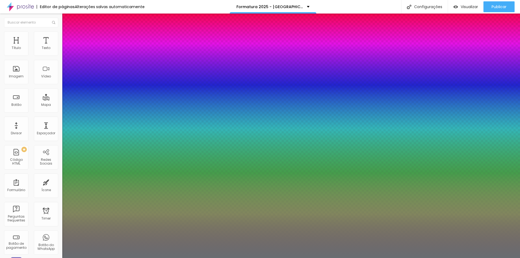
type input "22"
type input "1"
type input "0.5"
type input "1"
type input "0.5"
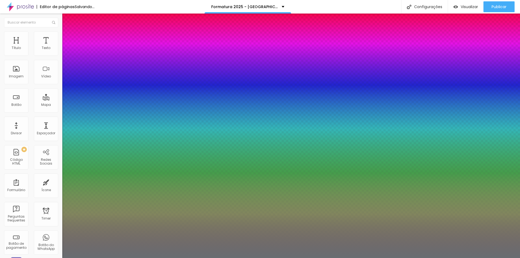
type input "1"
type input "0.5"
drag, startPoint x: 119, startPoint y: 152, endPoint x: 144, endPoint y: 157, distance: 25.6
click at [144, 157] on body "Editor de páginas Alterações salvas automaticamente Formatura 2025 - Colégio Ac…" at bounding box center [260, 129] width 520 height 258
type input "24"
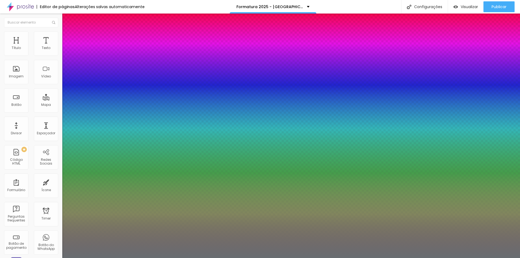
type input "24"
type input "1"
type input "0.5"
type input "1"
type input "0.5"
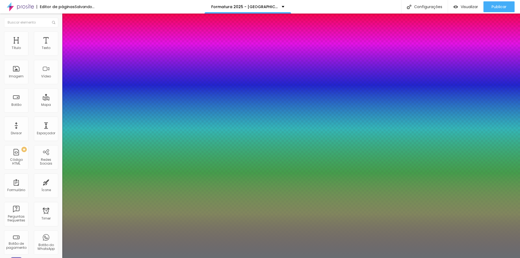
click at [225, 258] on div at bounding box center [260, 258] width 520 height 0
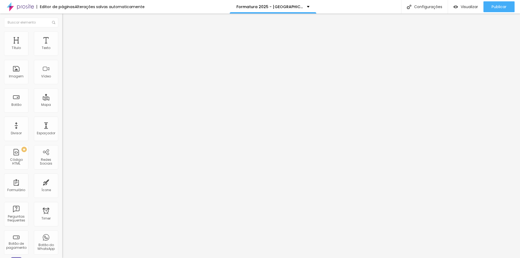
click at [62, 52] on button "button" at bounding box center [66, 49] width 8 height 6
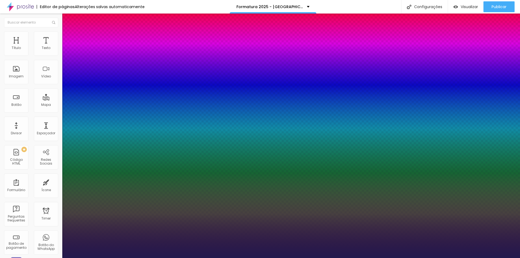
type input "1"
drag, startPoint x: 118, startPoint y: 93, endPoint x: 144, endPoint y: 95, distance: 26.9
click at [144, 95] on body "Editor de páginas Alterações salvas automaticamente Formatura 2025 - Colégio Ac…" at bounding box center [260, 129] width 520 height 258
type input "8"
type input "1"
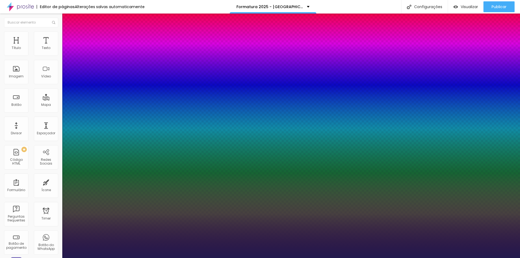
type input "1"
type input "18"
type input "1"
type input "18"
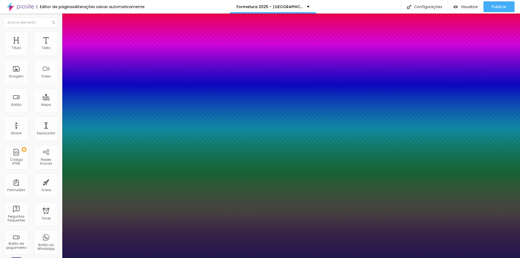
click at [224, 258] on div at bounding box center [260, 258] width 520 height 0
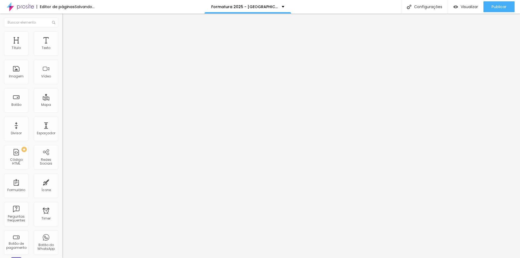
click at [64, 50] on icon "button" at bounding box center [65, 48] width 3 height 3
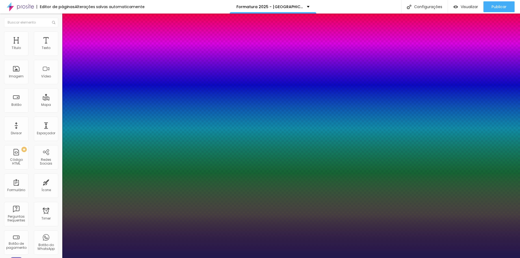
type input "1"
select select "Poppins"
type input "1"
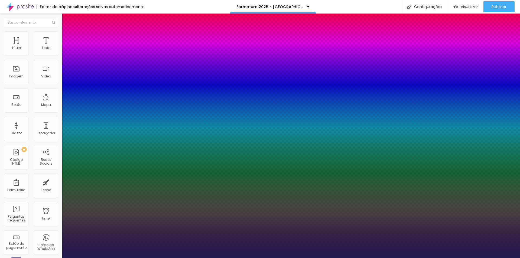
click at [297, 258] on div at bounding box center [260, 258] width 520 height 0
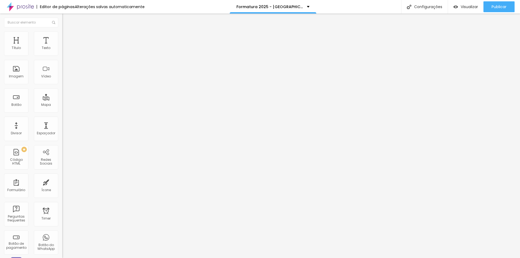
click at [62, 52] on button "button" at bounding box center [66, 49] width 8 height 6
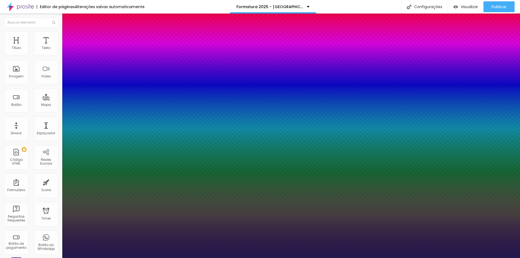
type input "1"
drag, startPoint x: 117, startPoint y: 92, endPoint x: 132, endPoint y: 96, distance: 15.1
type input "8"
type input "1"
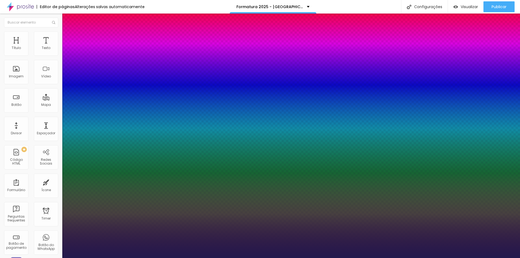
type input "1"
type input "16"
type input "1"
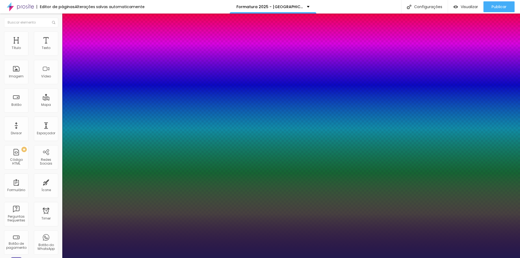
type input "8"
type input "1"
type input "18"
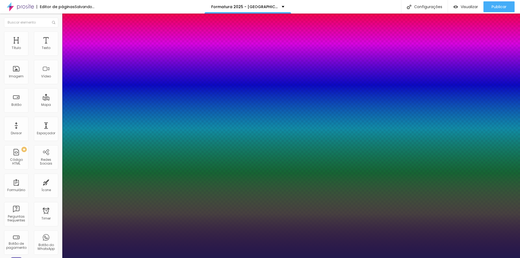
type input "1"
click at [159, 258] on div at bounding box center [260, 258] width 520 height 0
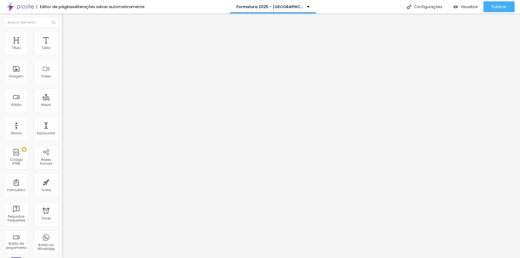
click at [62, 52] on button "button" at bounding box center [66, 49] width 8 height 6
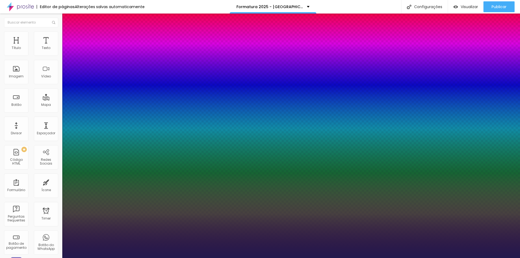
type input "1"
click at [231, 258] on div at bounding box center [260, 258] width 520 height 0
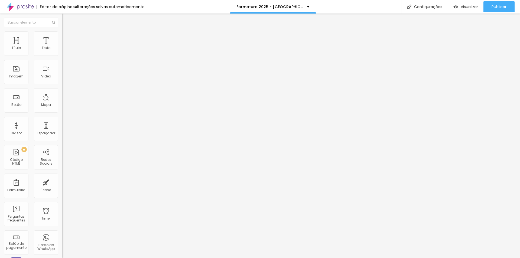
click at [64, 50] on icon "button" at bounding box center [65, 48] width 3 height 3
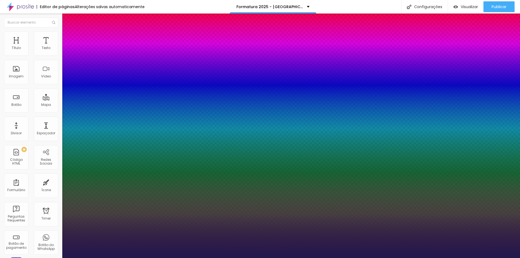
type input "1"
drag, startPoint x: 120, startPoint y: 92, endPoint x: 142, endPoint y: 95, distance: 22.9
click at [142, 95] on body "Editor de páginas Alterações salvas automaticamente Formatura 2025 - Colégio Ac…" at bounding box center [260, 129] width 520 height 258
type input "17"
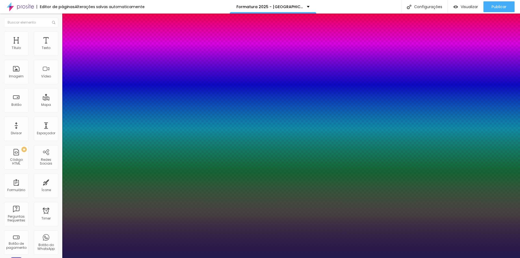
type input "17"
type input "1"
type input "17"
click at [159, 258] on div at bounding box center [260, 258] width 520 height 0
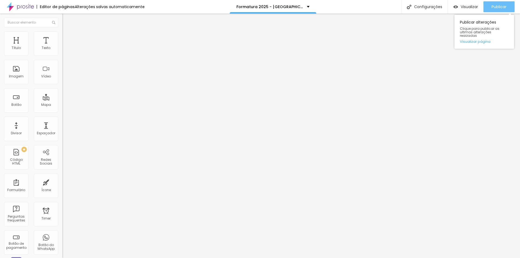
click at [504, 8] on span "Publicar" at bounding box center [498, 7] width 15 height 4
click at [42, 47] on div "Texto" at bounding box center [46, 48] width 9 height 4
